Goal: Task Accomplishment & Management: Complete application form

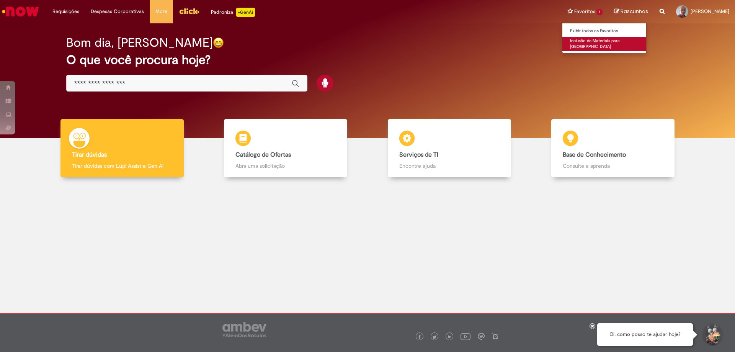
click at [568, 41] on link "Inclusão de Materiais para [GEOGRAPHIC_DATA]" at bounding box center [604, 44] width 84 height 14
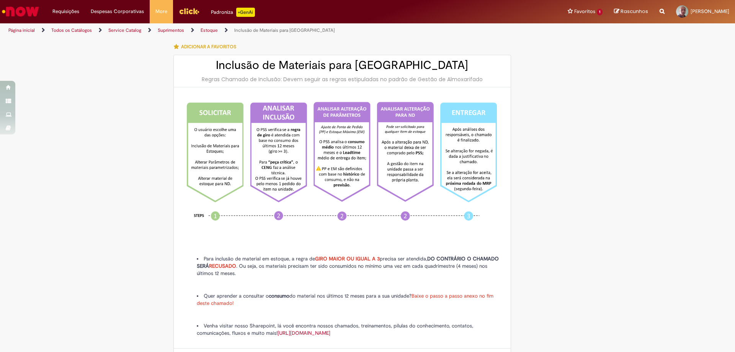
type input "********"
type input "**********"
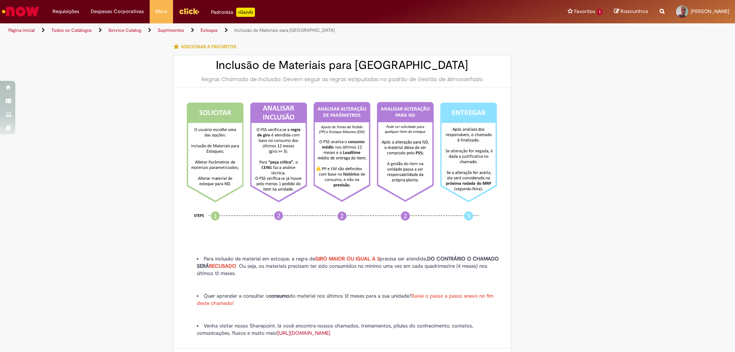
type input "****"
type input "**********"
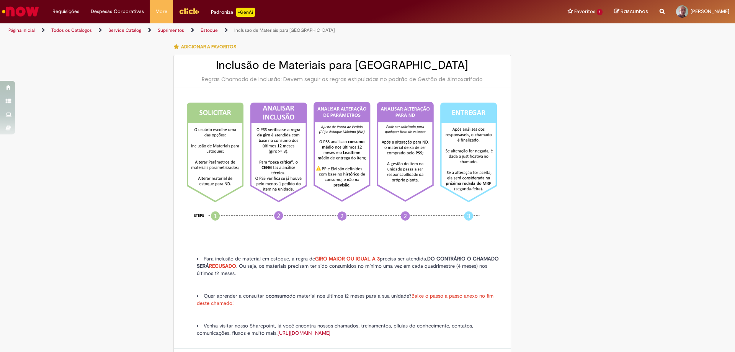
type input "**********"
click at [173, 29] on link "Suprimentos" at bounding box center [171, 30] width 26 height 6
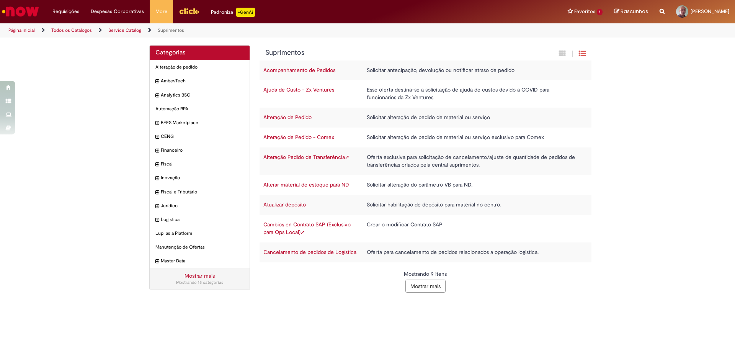
click at [313, 153] on link "Alteração Pedido de Transferência ➚" at bounding box center [306, 156] width 86 height 7
click at [119, 32] on link "Service Catalog" at bounding box center [124, 30] width 33 height 6
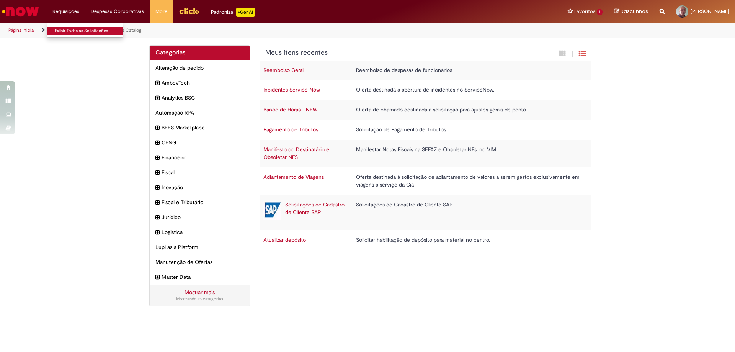
click at [75, 31] on link "Exibir Todas as Solicitações" at bounding box center [89, 31] width 84 height 8
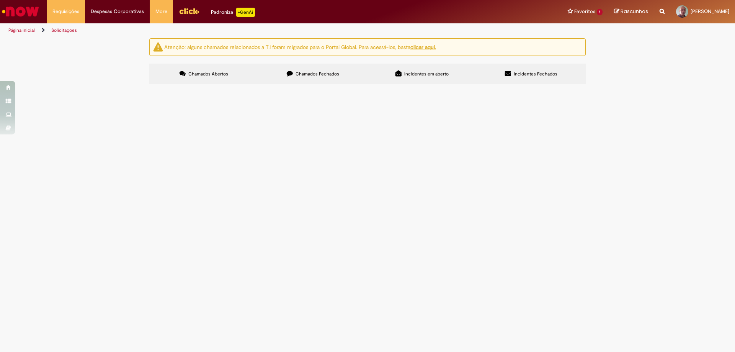
click at [0, 0] on button at bounding box center [0, 0] width 0 height 0
click at [0, 0] on span "Pesquisar" at bounding box center [0, 0] width 0 height 0
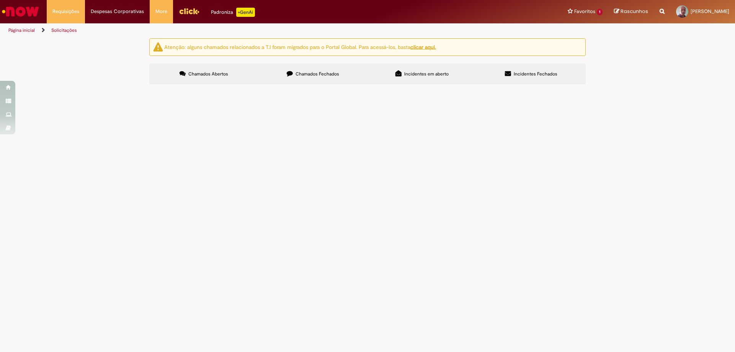
click at [0, 0] on span "Pesquisar" at bounding box center [0, 0] width 0 height 0
click at [413, 73] on span "Incidentes em aberto" at bounding box center [426, 74] width 44 height 6
click at [221, 74] on span "Chamados Abertos" at bounding box center [208, 74] width 40 height 6
click at [572, 12] on li "Favoritos 1 Exibir todos os Favoritos Inclusão de Materiais para [GEOGRAPHIC_DA…" at bounding box center [585, 11] width 46 height 23
click at [574, 29] on link "Exibir todos os Favoritos" at bounding box center [604, 31] width 84 height 8
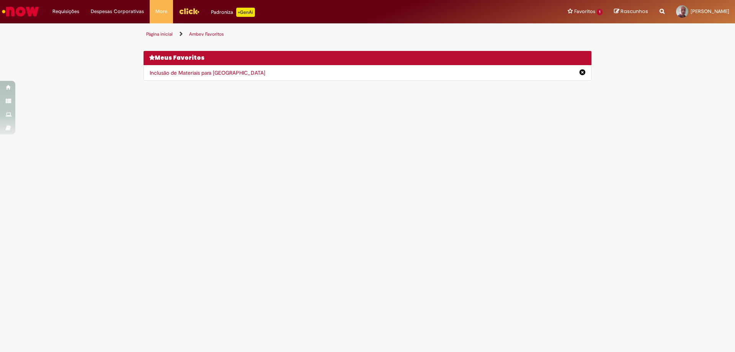
click at [614, 11] on span "Rascunhos" at bounding box center [616, 10] width 5 height 5
click at [654, 76] on p "Após adicionar itens à Lista de rascunhos, será possível visualizá-los aqui." at bounding box center [675, 76] width 106 height 12
click at [690, 9] on span "[PERSON_NAME]" at bounding box center [709, 11] width 39 height 7
click at [419, 24] on main "Ambev Favoritos Página inicial Ambev Favoritos Você não tem nenhum favoritos De…" at bounding box center [367, 187] width 735 height 328
click at [68, 31] on link "Exibir Todas as Solicitações" at bounding box center [89, 31] width 84 height 8
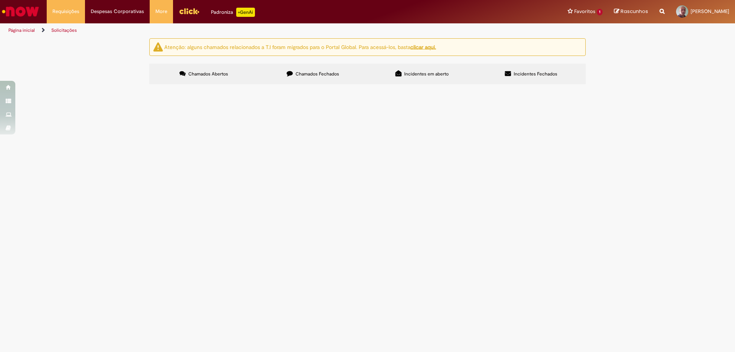
click at [295, 72] on span "Chamados Fechados" at bounding box center [317, 74] width 44 height 6
click at [0, 0] on link "1" at bounding box center [0, 0] width 0 height 0
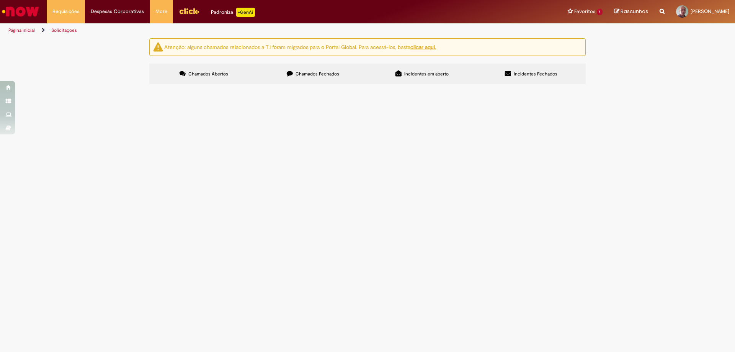
drag, startPoint x: 204, startPoint y: 153, endPoint x: 197, endPoint y: 152, distance: 6.7
click at [0, 0] on span "Solicitações de Cadastro de Cliente SAP" at bounding box center [0, 0] width 0 height 0
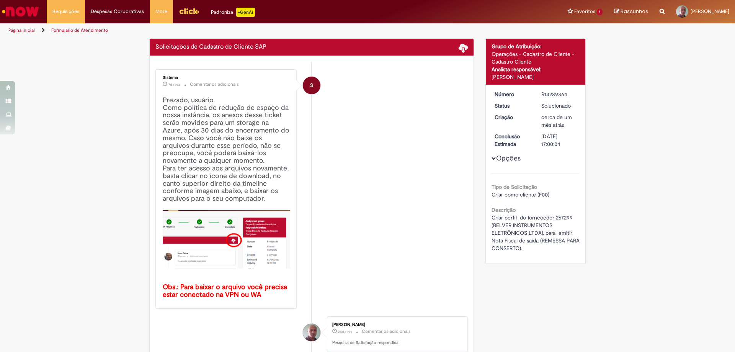
click at [180, 324] on li "Roberto Venâncio Da Silva 24d atrás 24 dias atrás Comentários adicionais Pesqui…" at bounding box center [311, 334] width 312 height 36
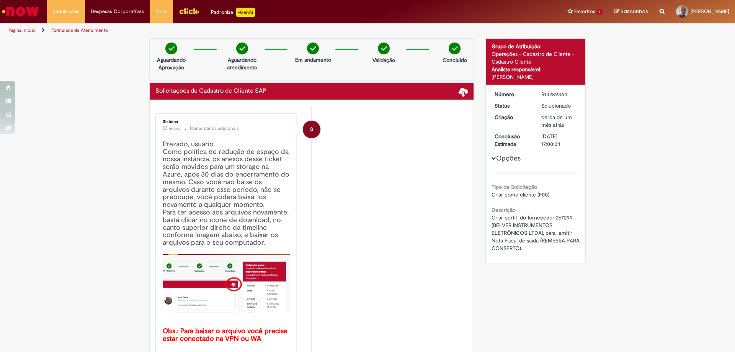
click at [62, 31] on link "Formulário de Atendimento" at bounding box center [79, 30] width 57 height 6
click at [190, 10] on img "Menu Cabeçalho" at bounding box center [189, 10] width 21 height 11
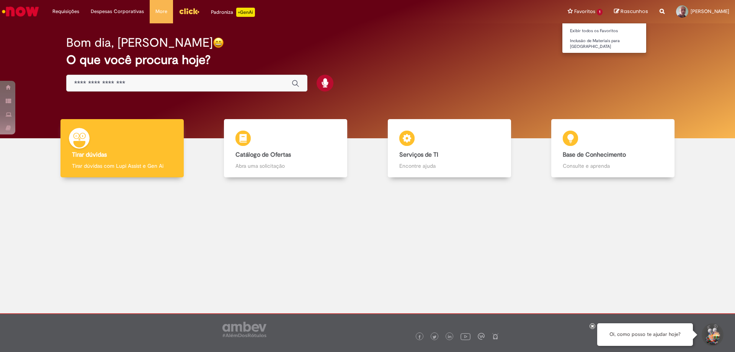
click at [570, 12] on li "Favoritos 1 Exibir todos os Favoritos Inclusão de Materiais para [GEOGRAPHIC_DA…" at bounding box center [585, 11] width 46 height 23
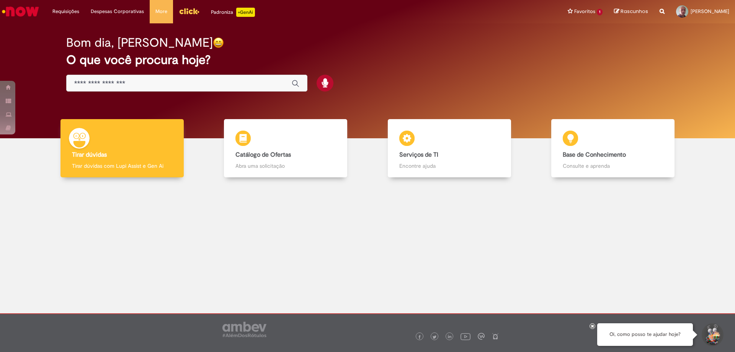
click at [614, 11] on span "Rascunhos" at bounding box center [616, 10] width 5 height 5
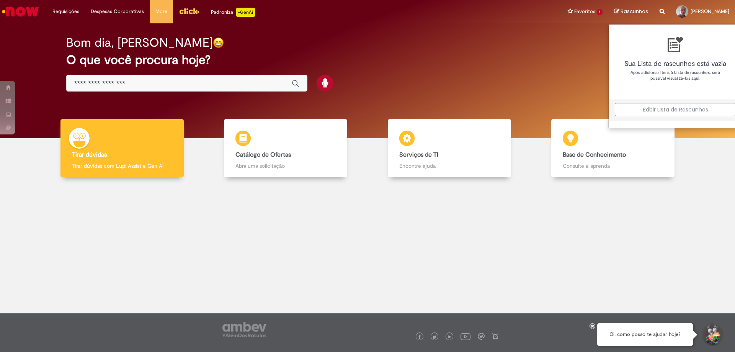
click at [614, 111] on link "Exibir Lista de Rascunhos" at bounding box center [674, 109] width 121 height 13
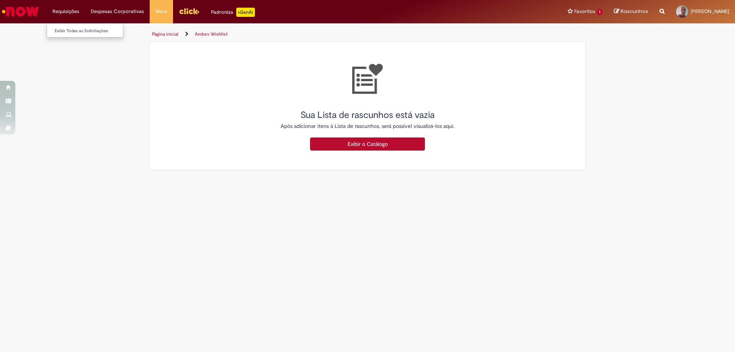
click at [80, 12] on li "Requisições Exibir Todas as Solicitações" at bounding box center [66, 11] width 38 height 23
click at [72, 28] on link "Exibir Todas as Solicitações" at bounding box center [89, 31] width 84 height 8
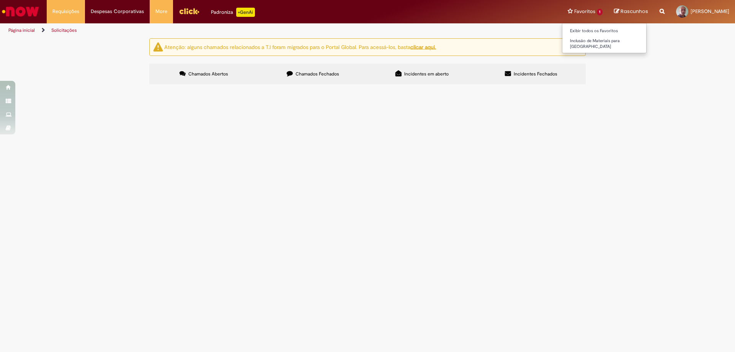
click at [567, 13] on li "Favoritos 1 Exibir todos os Favoritos Inclusão de Materiais para [GEOGRAPHIC_DA…" at bounding box center [585, 11] width 46 height 23
click at [566, 30] on link "Exibir todos os Favoritos" at bounding box center [604, 31] width 84 height 8
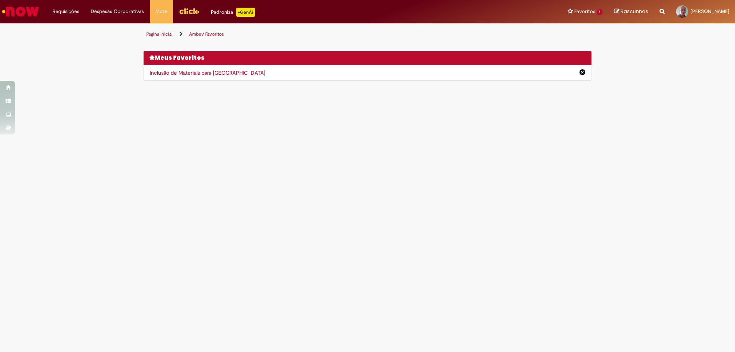
click at [208, 35] on link "Ambev Favoritos" at bounding box center [206, 34] width 35 height 6
click at [582, 73] on icon at bounding box center [582, 72] width 6 height 7
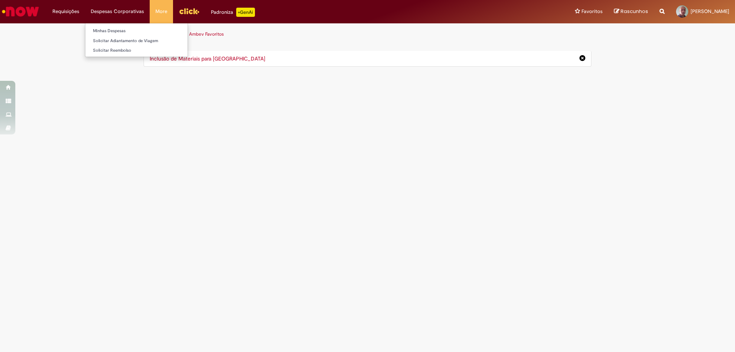
click at [85, 11] on li "Despesas Corporativas Minhas Despesas Solicitar Adiantamento de Viagem Solicita…" at bounding box center [66, 11] width 38 height 23
click at [74, 11] on li "Requisições Exibir Todas as Solicitações" at bounding box center [66, 11] width 38 height 23
click at [74, 29] on link "Exibir Todas as Solicitações" at bounding box center [89, 31] width 84 height 8
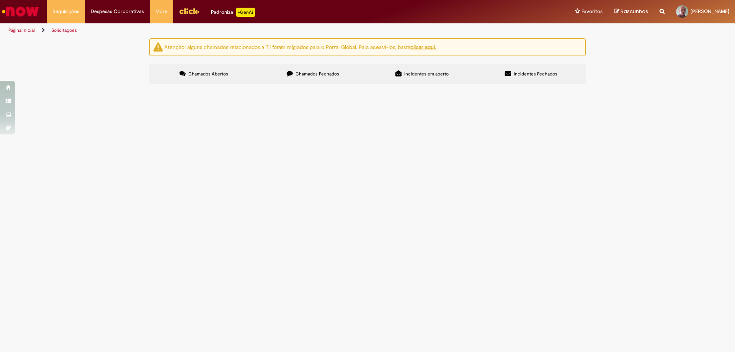
click at [0, 0] on span at bounding box center [0, 0] width 0 height 0
click at [0, 0] on link "Exportar como PDF" at bounding box center [0, 0] width 0 height 0
click at [333, 72] on span "Chamados Fechados" at bounding box center [317, 74] width 44 height 6
click at [0, 0] on link at bounding box center [0, 0] width 0 height 0
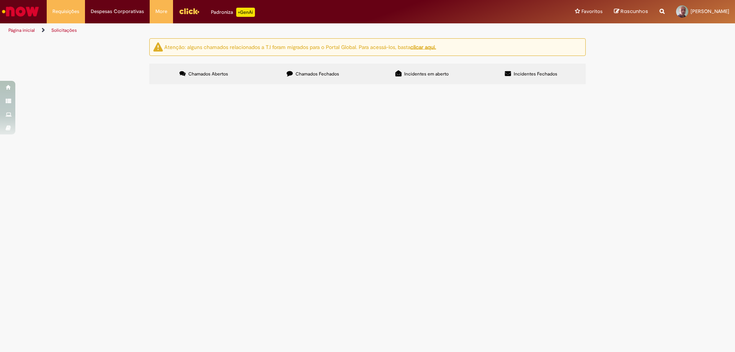
scroll to position [115, 0]
click at [0, 0] on div at bounding box center [0, 0] width 0 height 0
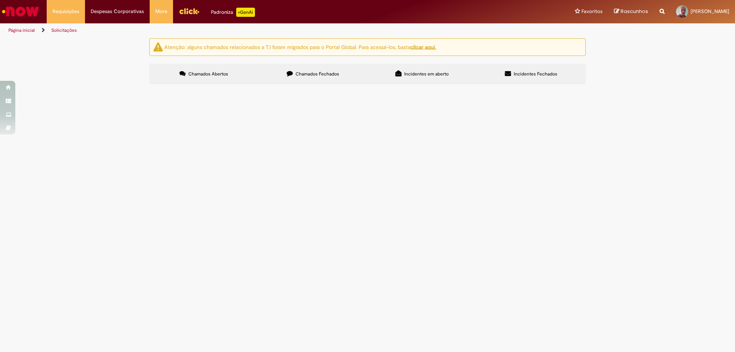
click at [0, 0] on link "1" at bounding box center [0, 0] width 0 height 0
click at [0, 0] on link "2" at bounding box center [0, 0] width 0 height 0
click at [413, 74] on span "Incidentes em aberto" at bounding box center [426, 74] width 44 height 6
click at [515, 72] on span "Incidentes Fechados" at bounding box center [535, 74] width 44 height 6
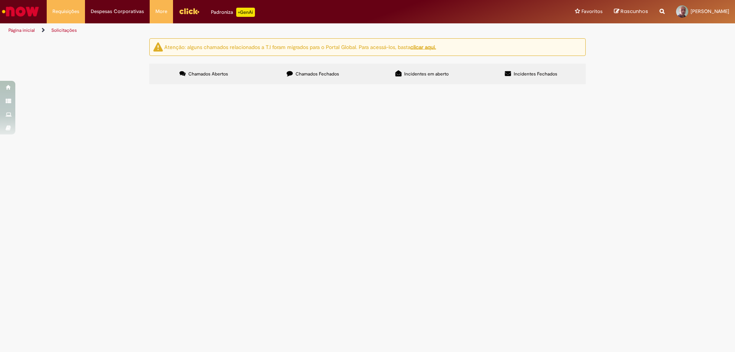
click at [223, 74] on span "Chamados Abertos" at bounding box center [208, 74] width 40 height 6
click at [304, 75] on span "Chamados Fechados" at bounding box center [317, 74] width 44 height 6
click at [221, 74] on span "Chamados Abertos" at bounding box center [208, 74] width 40 height 6
click at [305, 73] on span "Chamados Fechados" at bounding box center [317, 74] width 44 height 6
click at [298, 52] on div "Atenção: alguns chamados relacionados a T.I foram migrados para o Portal Global…" at bounding box center [367, 47] width 436 height 18
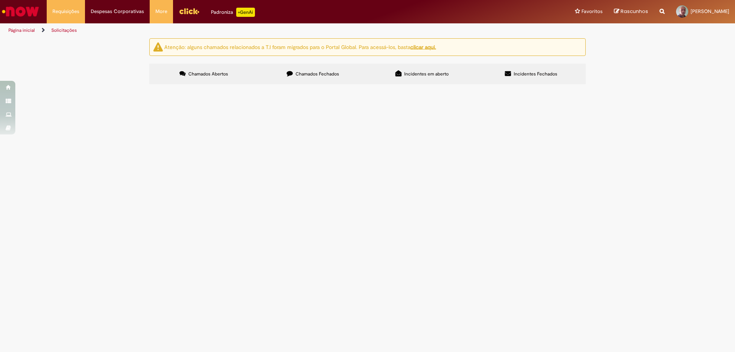
click at [64, 30] on link "Solicitações" at bounding box center [64, 30] width 26 height 6
click at [30, 29] on link "Página inicial" at bounding box center [21, 30] width 26 height 6
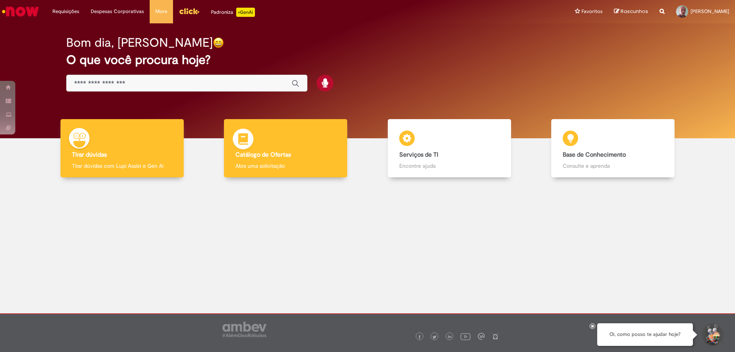
click at [267, 161] on div "Catálogo de Ofertas Catálogo de Ofertas Abra uma solicitação" at bounding box center [285, 148] width 123 height 59
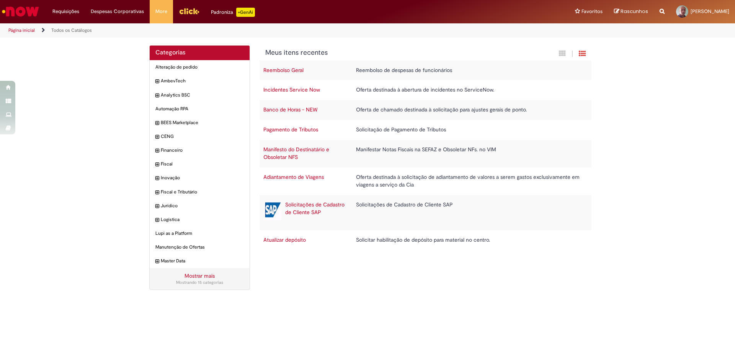
click at [195, 275] on link "Mostrar mais" at bounding box center [199, 275] width 30 height 7
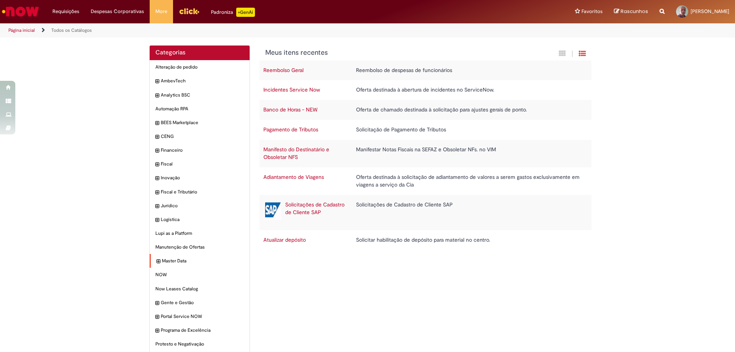
scroll to position [83, 0]
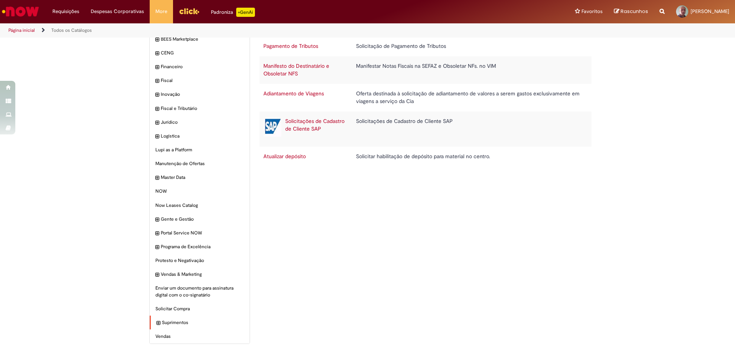
click at [156, 320] on icon "expandir categoria Suprimentos" at bounding box center [157, 323] width 3 height 8
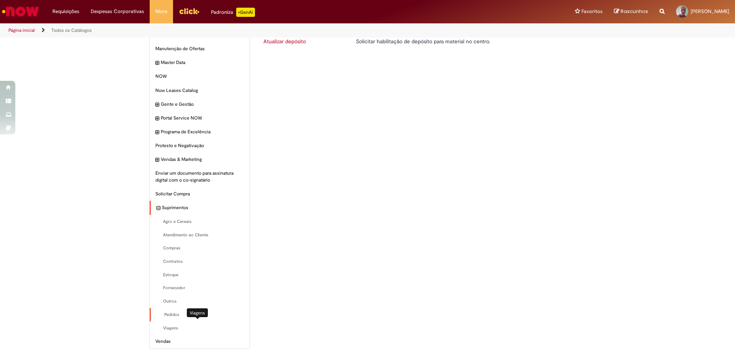
scroll to position [204, 0]
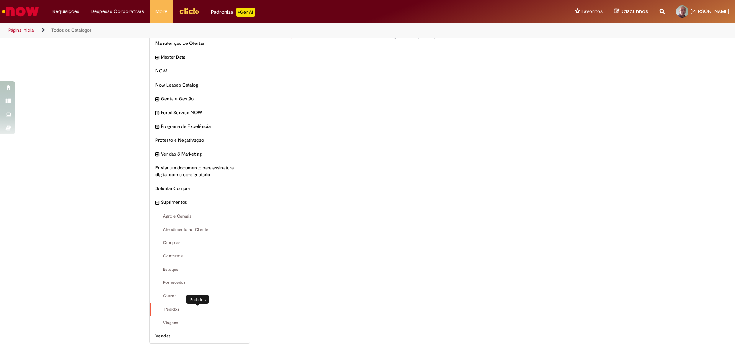
click at [172, 307] on span "Pedidos Itens" at bounding box center [199, 309] width 87 height 6
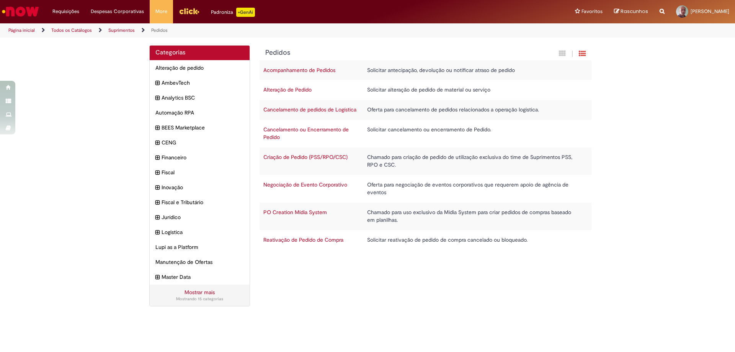
click at [303, 90] on link "Alteração de Pedido" at bounding box center [287, 89] width 48 height 7
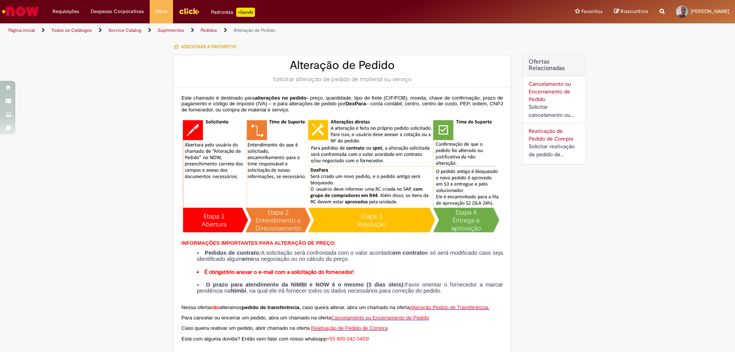
type input "********"
type input "**********"
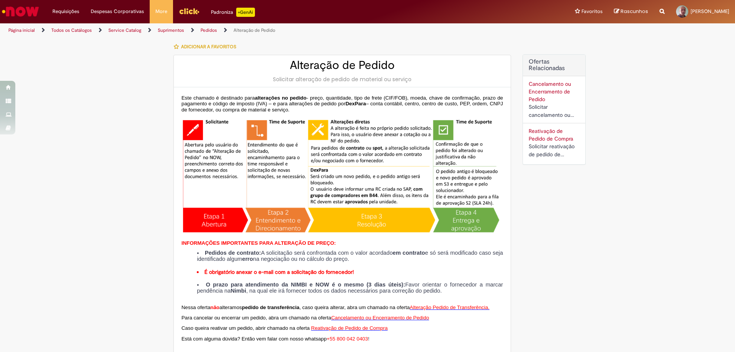
type input "****"
type input "**********"
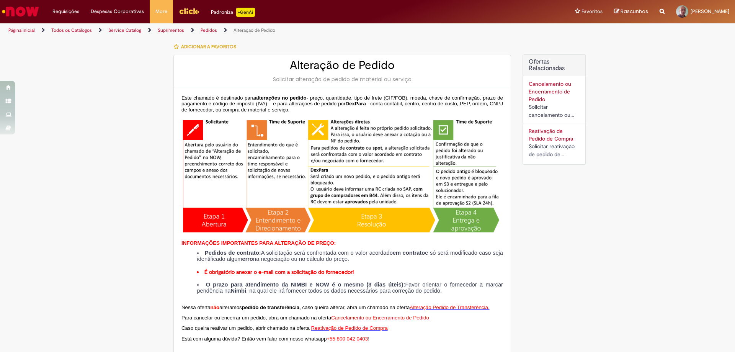
type input "**********"
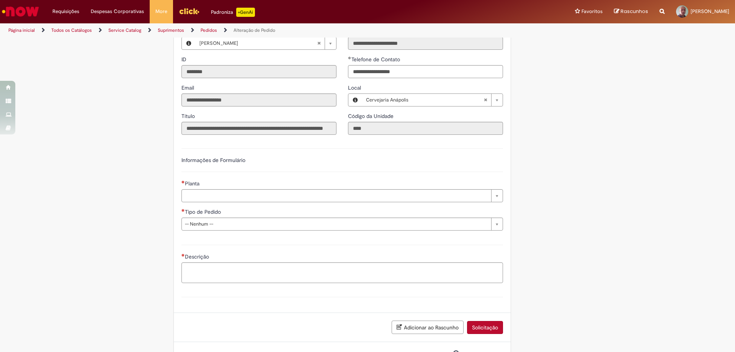
scroll to position [191, 0]
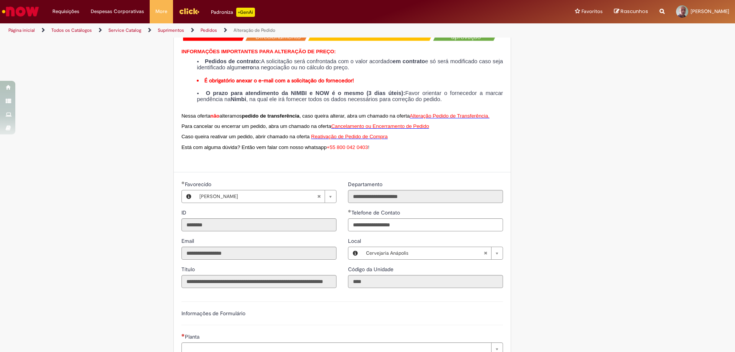
click at [159, 32] on link "Suprimentos" at bounding box center [171, 30] width 26 height 6
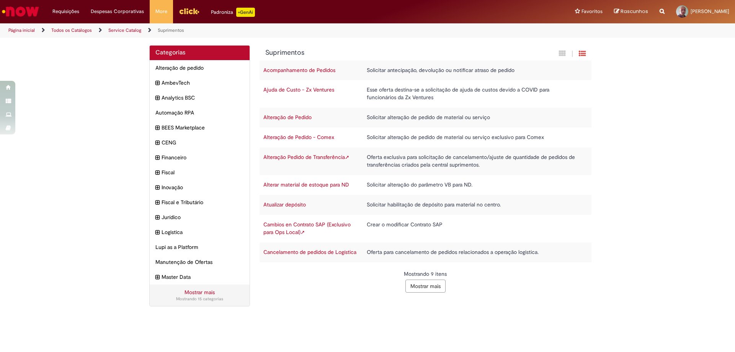
click at [301, 156] on link "Alteração Pedido de Transferência ➚" at bounding box center [306, 156] width 86 height 7
